Goal: Transaction & Acquisition: Download file/media

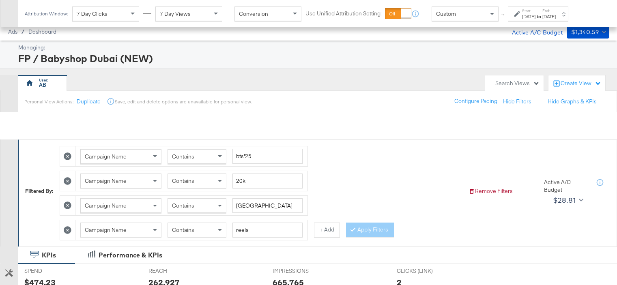
scroll to position [232, 0]
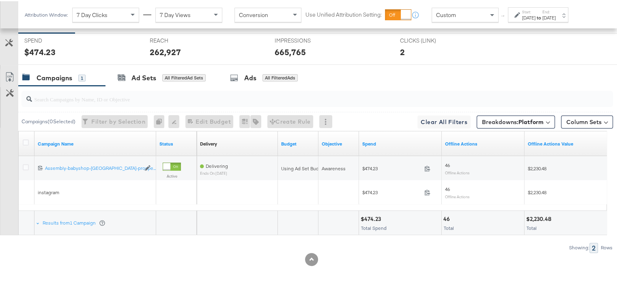
click at [553, 11] on div "Start: [DATE] to End: [DATE]" at bounding box center [539, 14] width 34 height 12
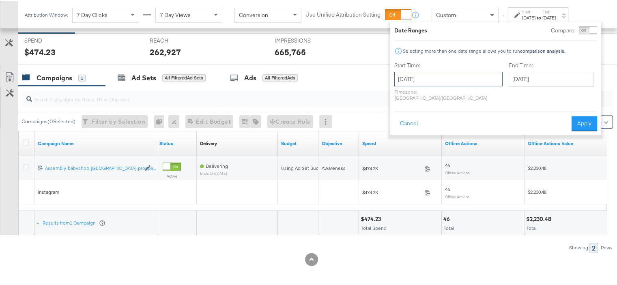
click at [448, 82] on input "[DATE]" at bounding box center [448, 78] width 108 height 15
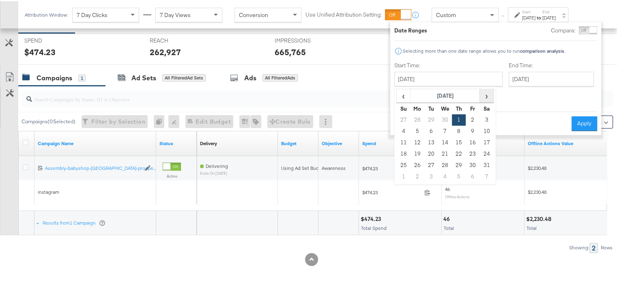
click at [487, 90] on span "›" at bounding box center [486, 94] width 13 height 12
click at [471, 116] on td "1" at bounding box center [473, 118] width 14 height 11
type input "[DATE]"
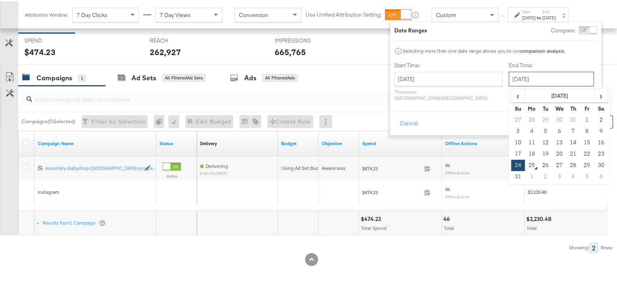
click at [534, 76] on input "[DATE]" at bounding box center [551, 78] width 85 height 15
click at [511, 163] on td "24" at bounding box center [518, 164] width 14 height 11
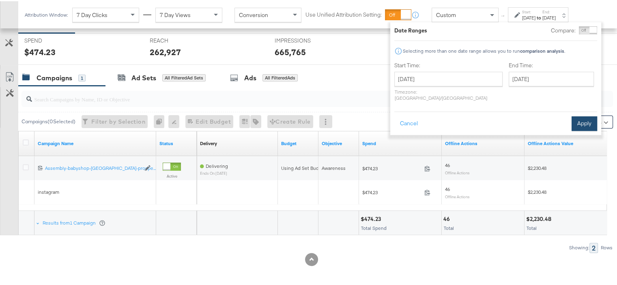
click at [580, 116] on button "Apply" at bounding box center [585, 122] width 26 height 15
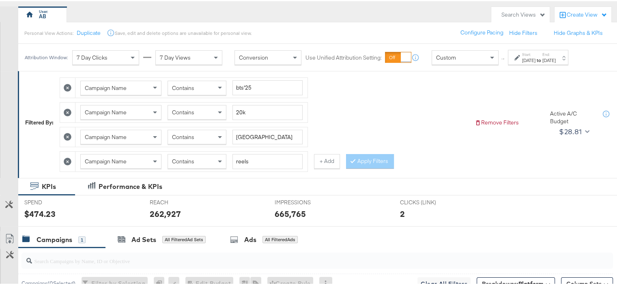
scroll to position [69, 0]
click at [70, 88] on icon at bounding box center [68, 87] width 8 height 8
type input "20k"
type input "[GEOGRAPHIC_DATA]"
type input "reels"
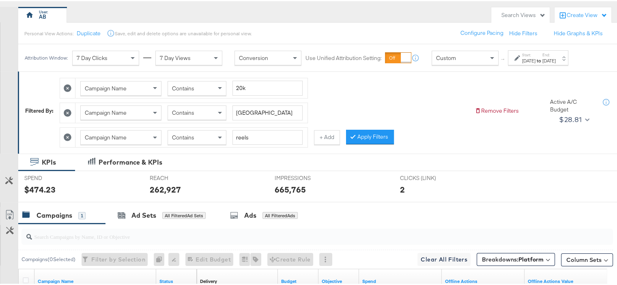
click at [68, 88] on icon at bounding box center [68, 87] width 8 height 8
type input "[GEOGRAPHIC_DATA]"
type input "reels"
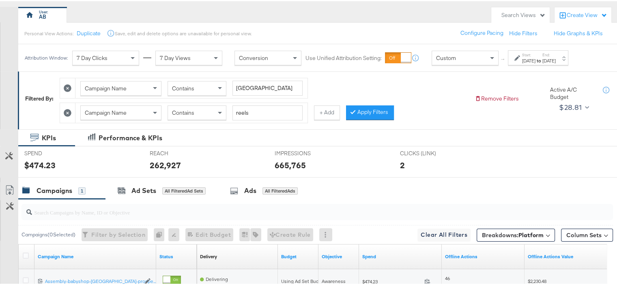
click at [68, 88] on icon at bounding box center [68, 87] width 8 height 8
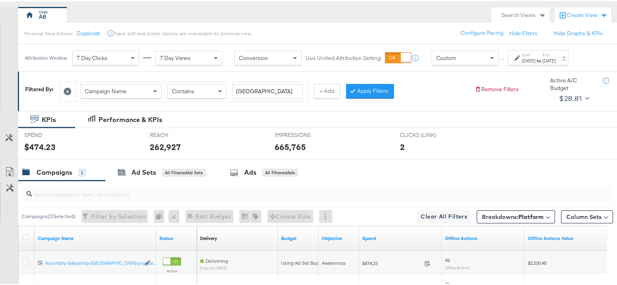
type input "reels"
click at [68, 88] on icon at bounding box center [68, 90] width 8 height 8
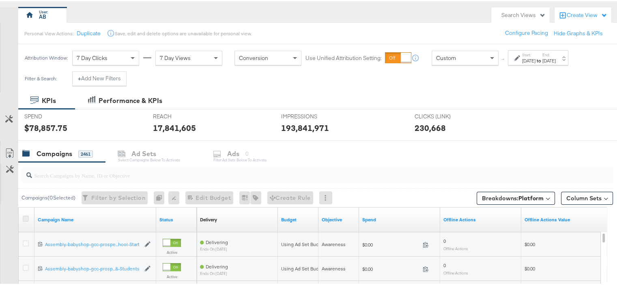
click at [23, 217] on icon at bounding box center [26, 218] width 6 height 6
click at [0, 0] on input "checkbox" at bounding box center [0, 0] width 0 height 0
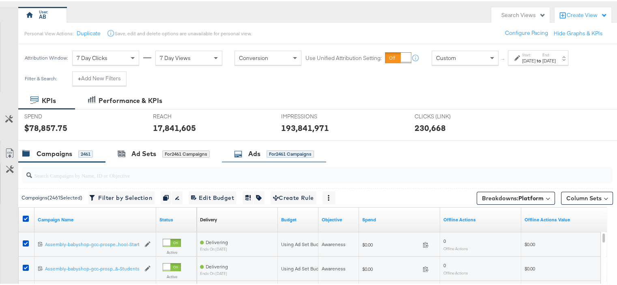
click at [272, 155] on div "for 2461 Campaigns" at bounding box center [290, 152] width 47 height 7
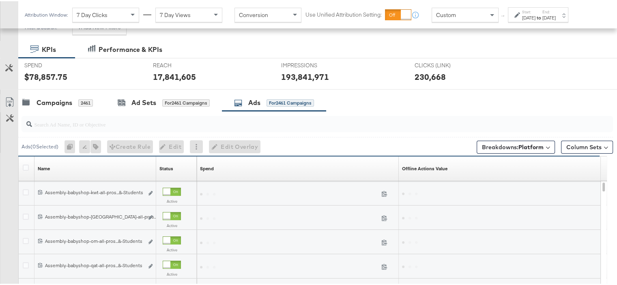
scroll to position [122, 0]
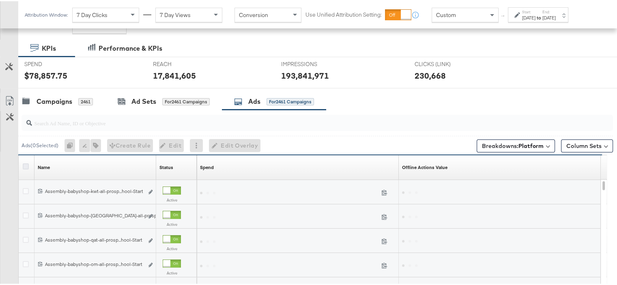
click at [27, 164] on icon at bounding box center [26, 165] width 6 height 6
click at [0, 0] on input "checkbox" at bounding box center [0, 0] width 0 height 0
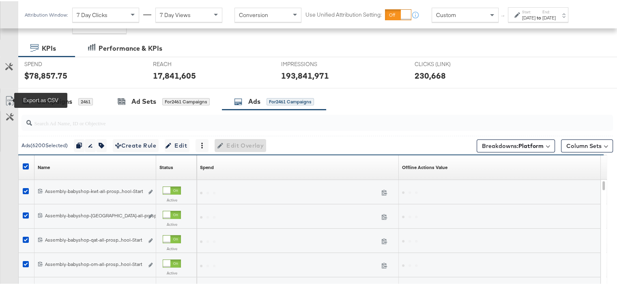
click at [8, 97] on icon at bounding box center [10, 100] width 10 height 10
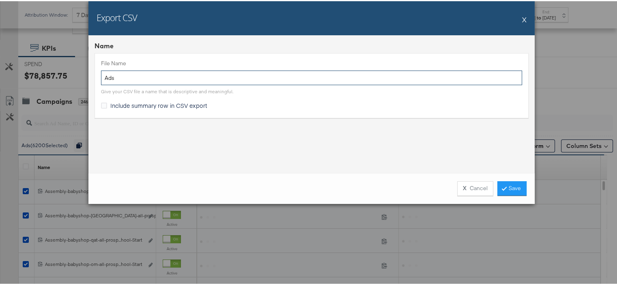
click at [144, 76] on input "Ads" at bounding box center [311, 76] width 421 height 15
type input "Stitch"
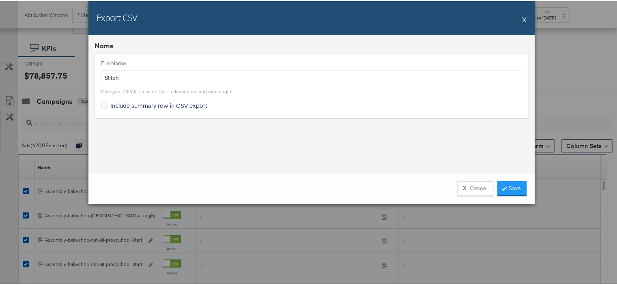
click at [130, 102] on span "Include summary row in CSV export" at bounding box center [158, 104] width 97 height 8
click at [0, 0] on input "Include summary row in CSV export" at bounding box center [0, 0] width 0 height 0
click at [514, 187] on link "Save" at bounding box center [511, 187] width 29 height 15
